Goal: Task Accomplishment & Management: Manage account settings

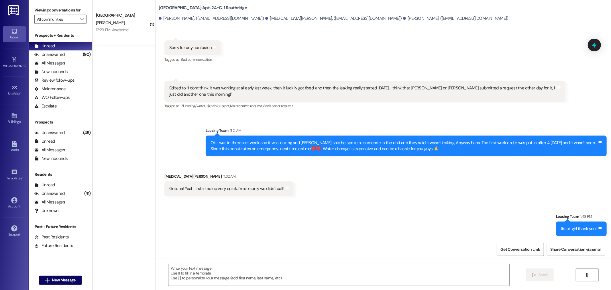
scroll to position [3839, 0]
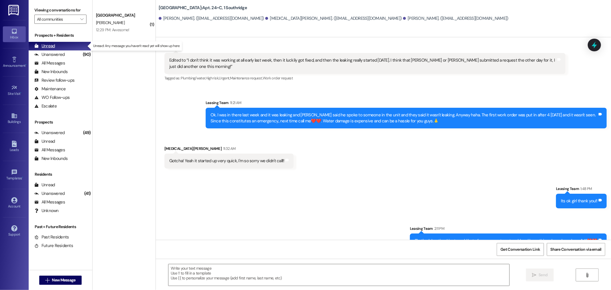
click at [48, 45] on div "Unread" at bounding box center [44, 46] width 21 height 6
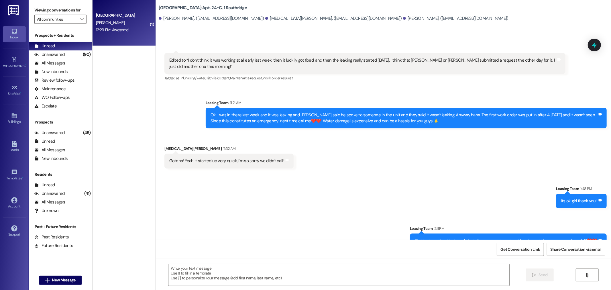
click at [113, 30] on div "12:29 PM: Awesome! 12:29 PM: Awesome!" at bounding box center [112, 29] width 33 height 5
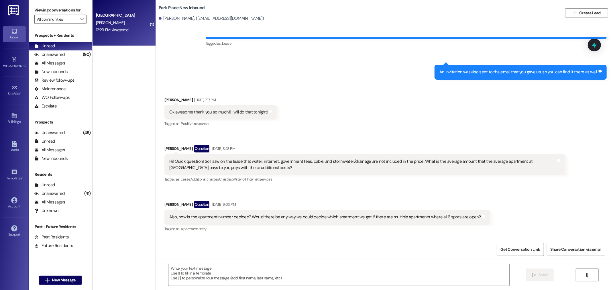
scroll to position [1018, 0]
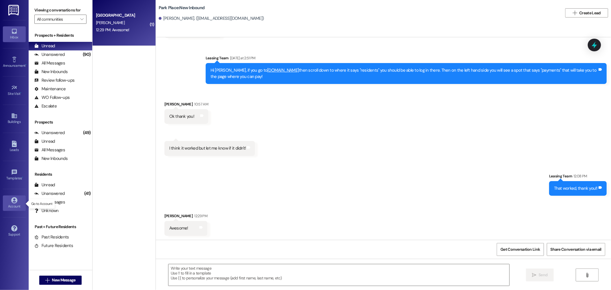
click at [15, 204] on div "Account" at bounding box center [14, 206] width 29 height 6
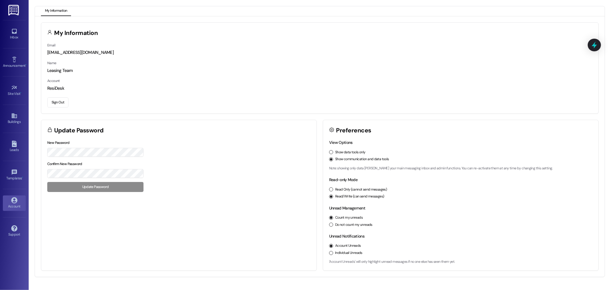
click at [58, 102] on button "Sign Out" at bounding box center [57, 102] width 21 height 10
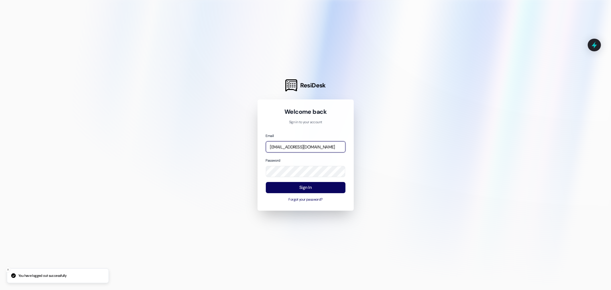
click at [299, 148] on input "[EMAIL_ADDRESS][DOMAIN_NAME]" at bounding box center [306, 146] width 80 height 11
type input "[EMAIL_ADDRESS][DOMAIN_NAME]"
drag, startPoint x: 179, startPoint y: 64, endPoint x: 19, endPoint y: 15, distance: 167.2
click at [174, 60] on div at bounding box center [305, 145] width 611 height 290
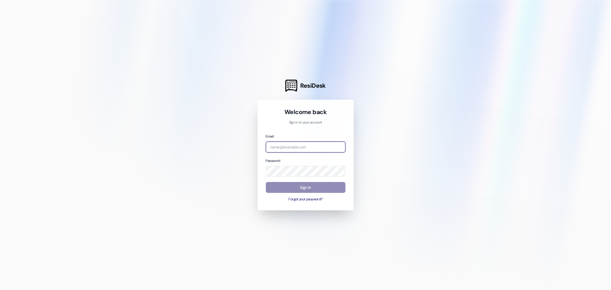
type input "[EMAIL_ADDRESS][DOMAIN_NAME]"
click at [308, 188] on button "Sign In" at bounding box center [306, 187] width 80 height 11
